Goal: Transaction & Acquisition: Subscribe to service/newsletter

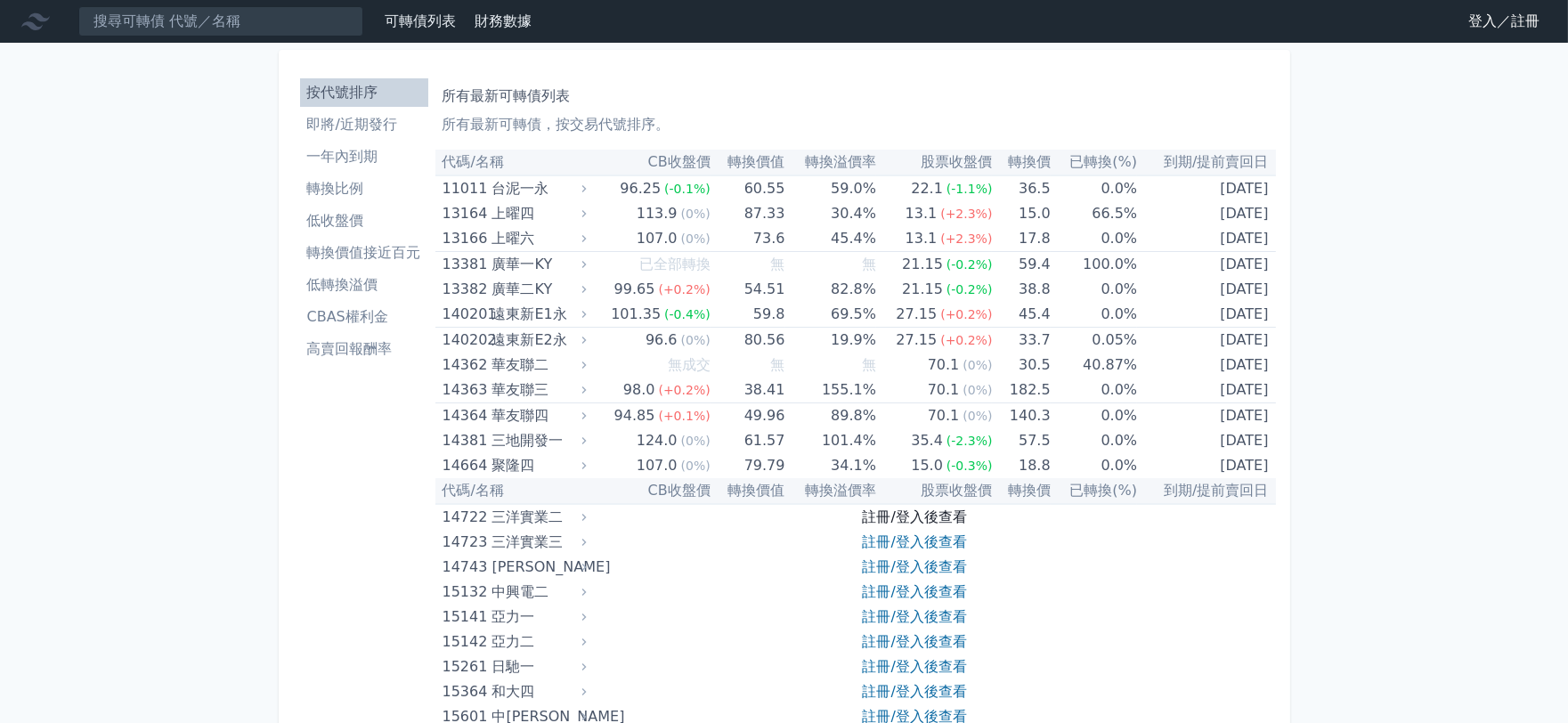
click at [924, 512] on link "註冊/登入後查看" at bounding box center [915, 516] width 104 height 16
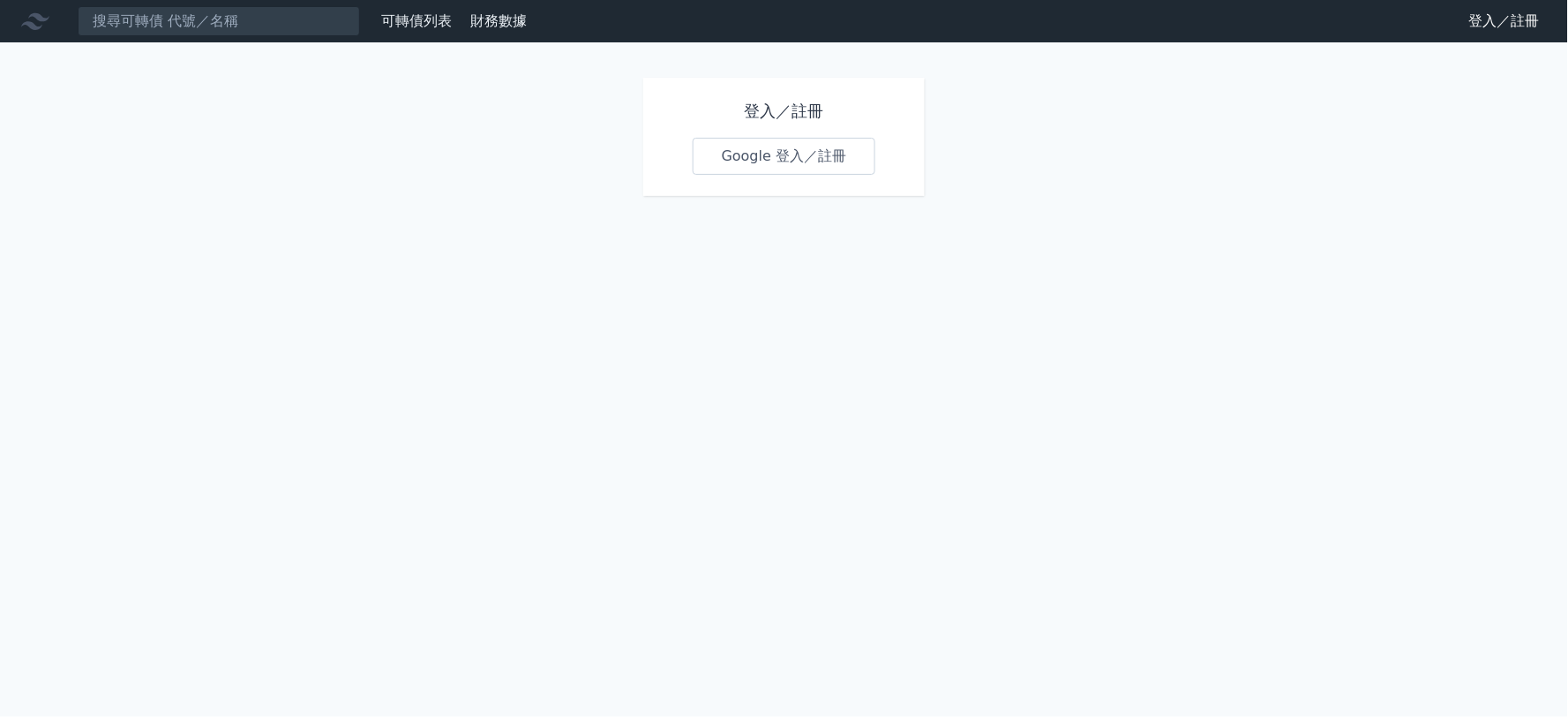
click at [738, 161] on link "Google 登入／註冊" at bounding box center [784, 156] width 184 height 38
click at [787, 155] on link "Google 登入／註冊" at bounding box center [784, 156] width 184 height 38
click at [796, 162] on link "Google 登入／註冊" at bounding box center [784, 156] width 184 height 38
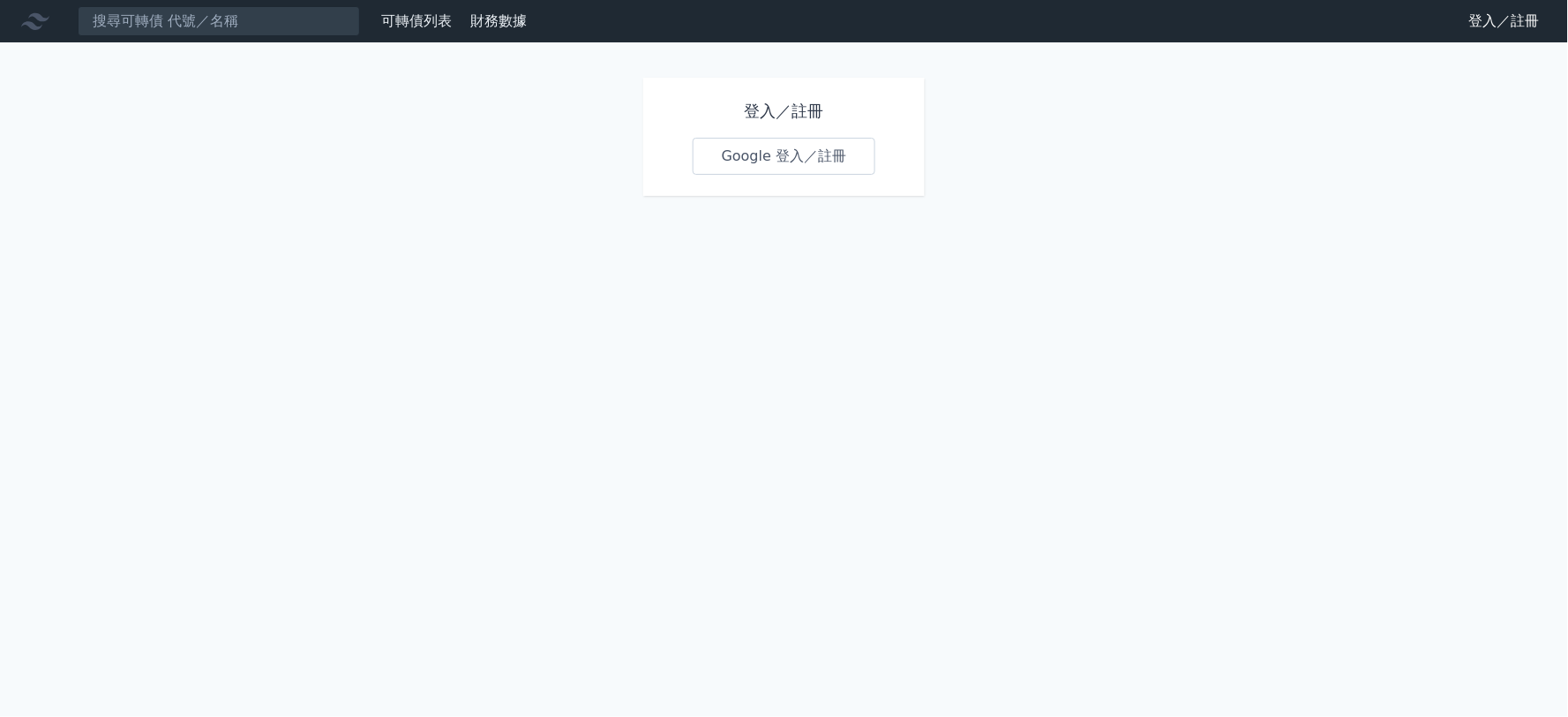
click at [796, 162] on link "Google 登入／註冊" at bounding box center [784, 156] width 184 height 38
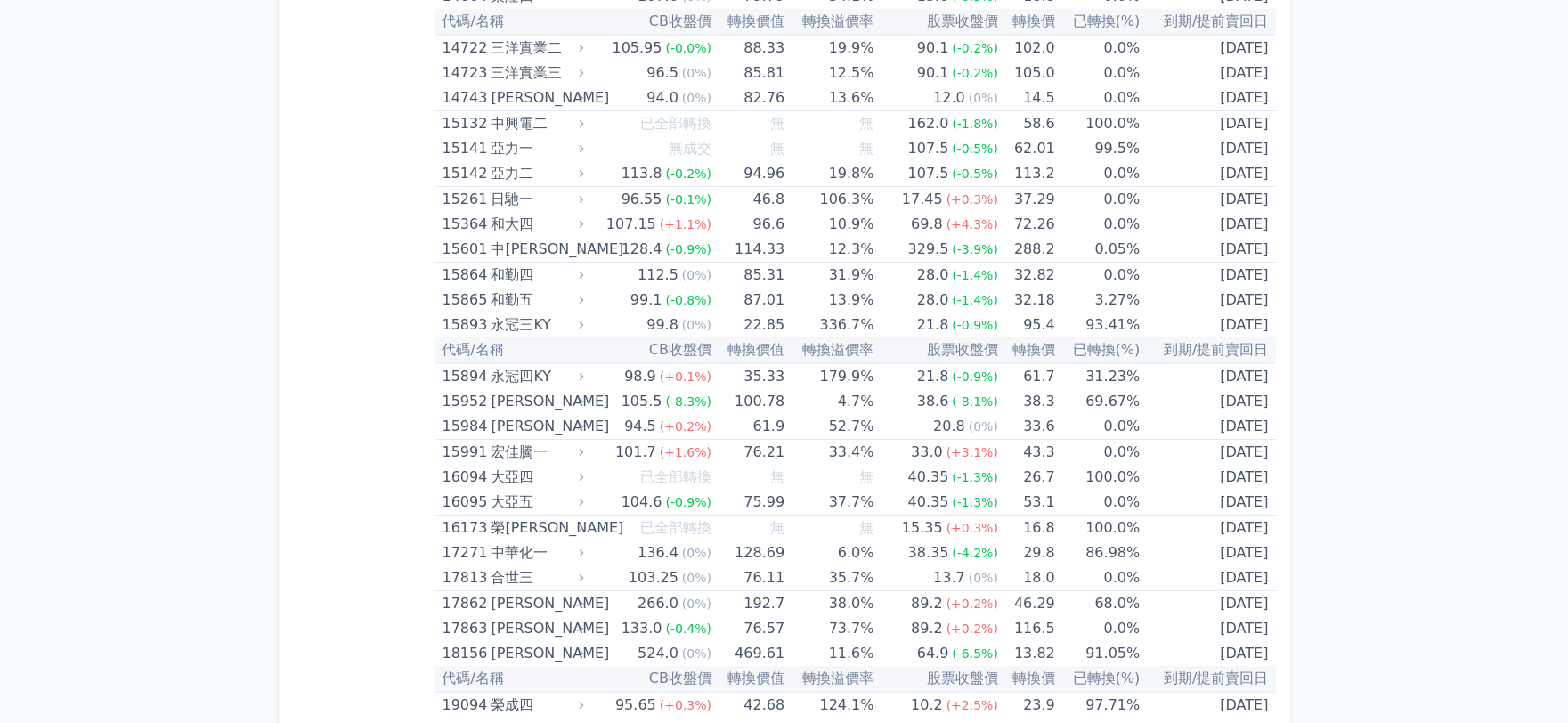
scroll to position [494, 0]
